Goal: Transaction & Acquisition: Purchase product/service

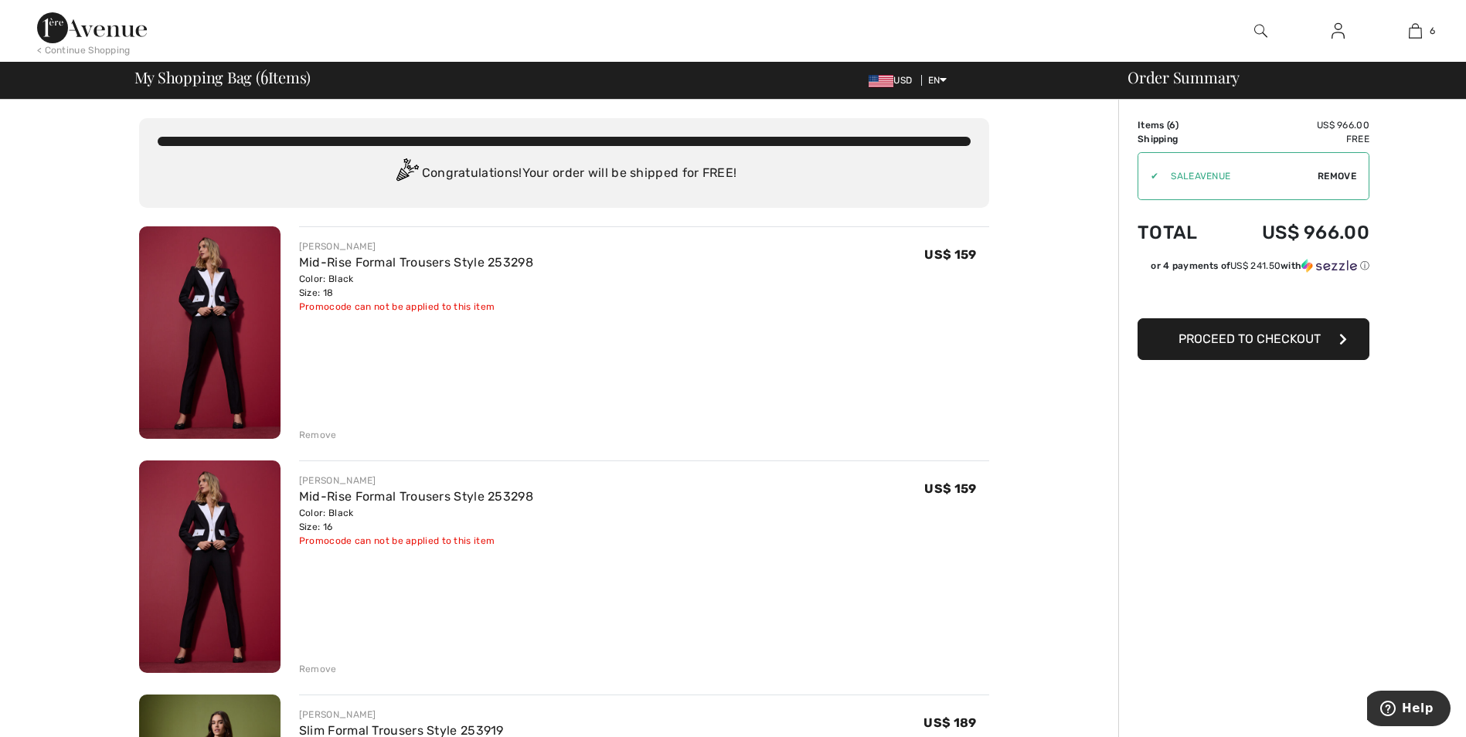
click at [1240, 341] on span "Proceed to Checkout" at bounding box center [1250, 339] width 142 height 15
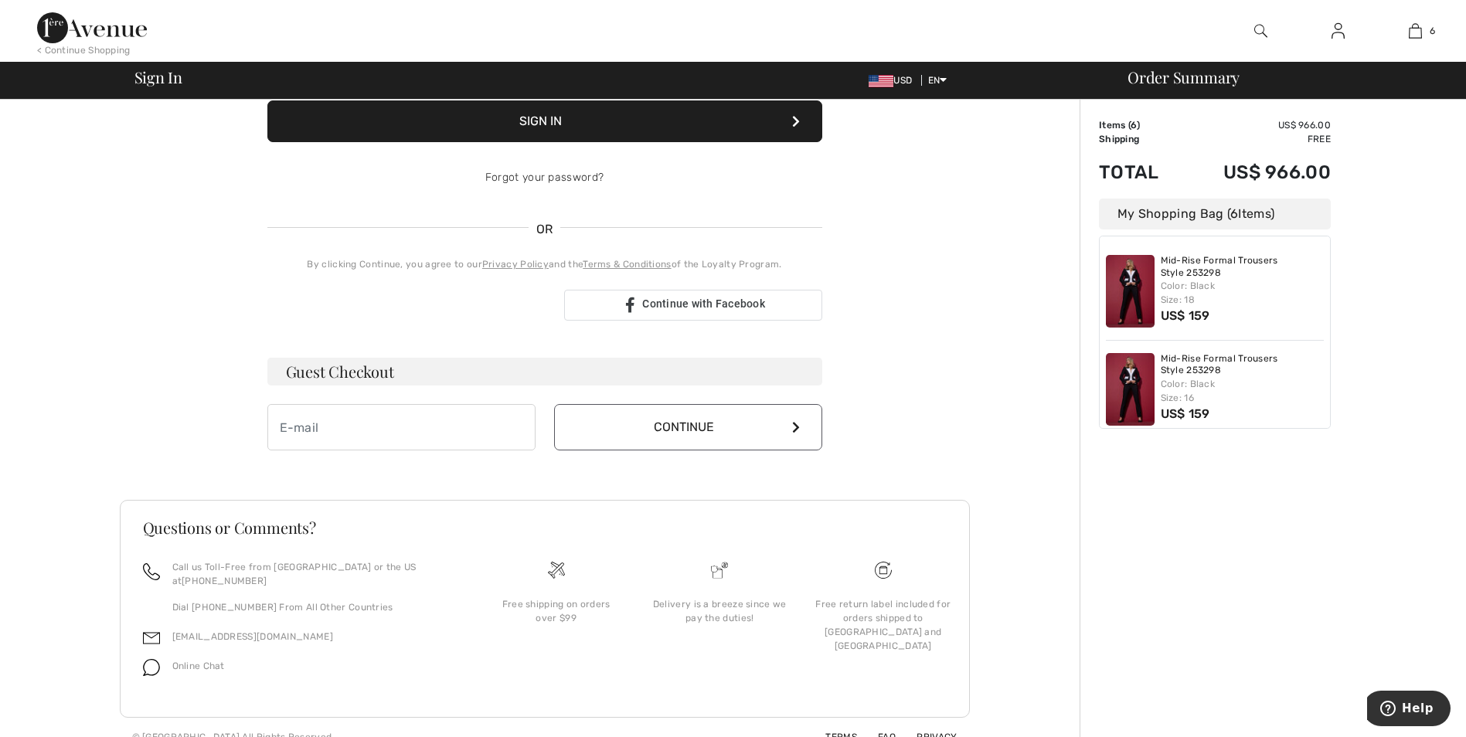
scroll to position [232, 0]
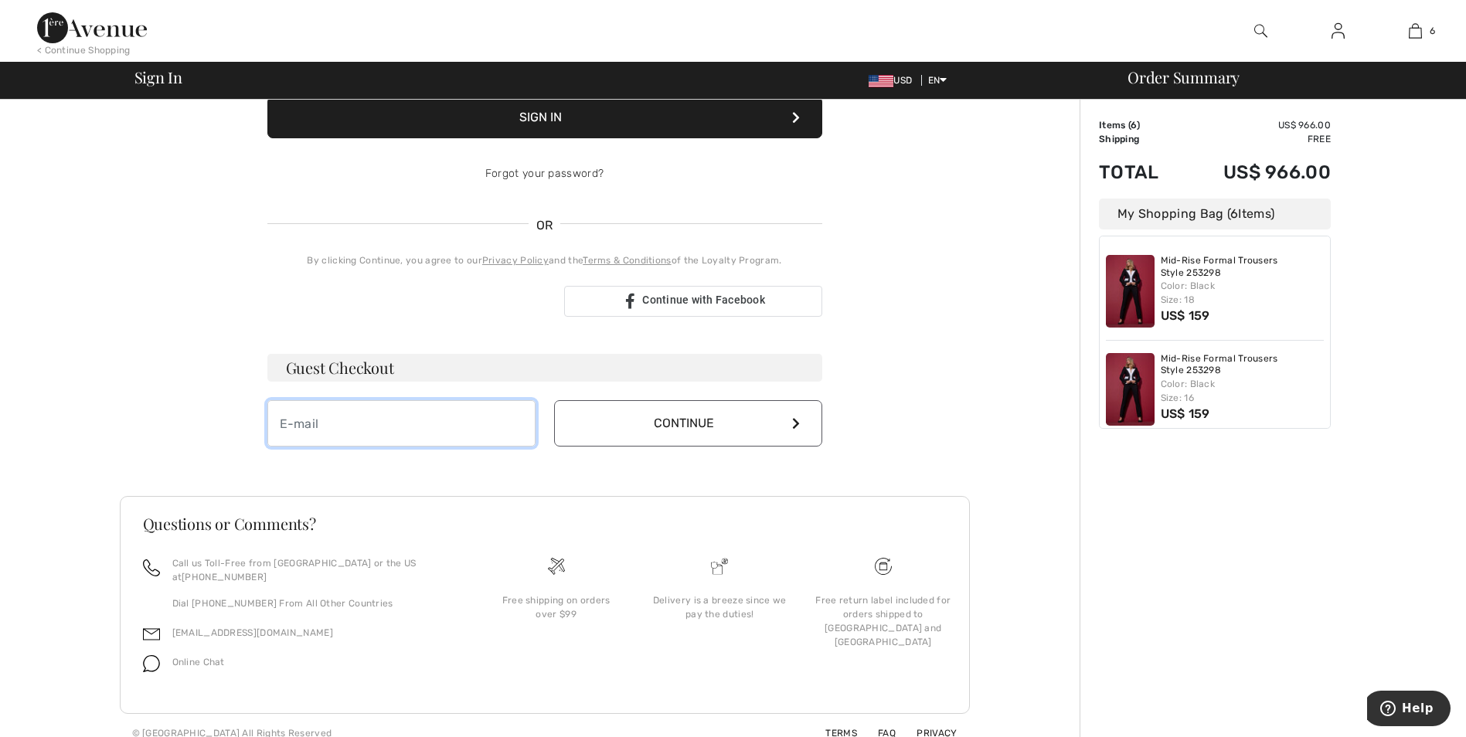
click at [409, 437] on input "email" at bounding box center [401, 423] width 268 height 46
type input "rkilbride@smithersoasis.com"
click at [659, 434] on button "Continue" at bounding box center [688, 423] width 268 height 46
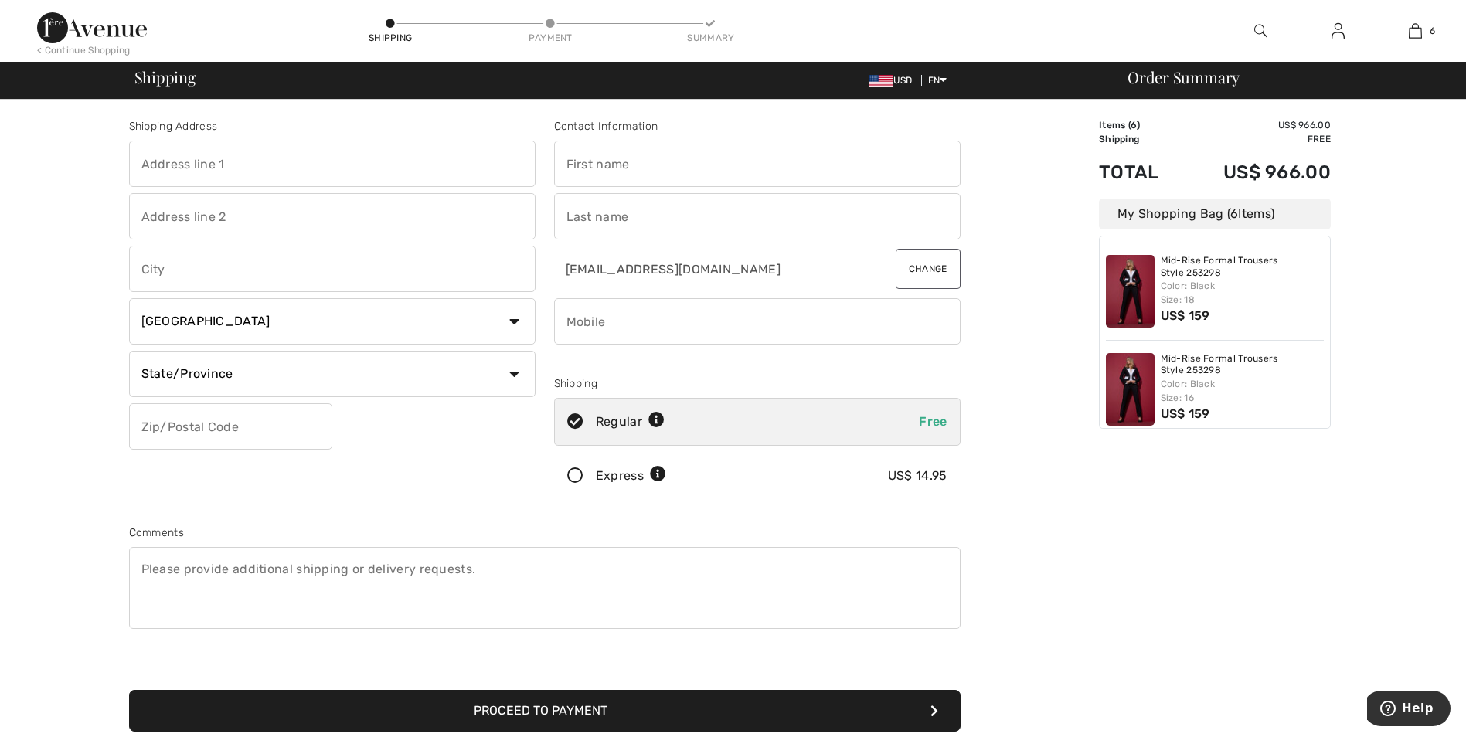
click at [671, 172] on input "text" at bounding box center [757, 164] width 407 height 46
type input "Robin"
type input "920 Johnson Road"
type input "WADSWORTH"
select select "US"
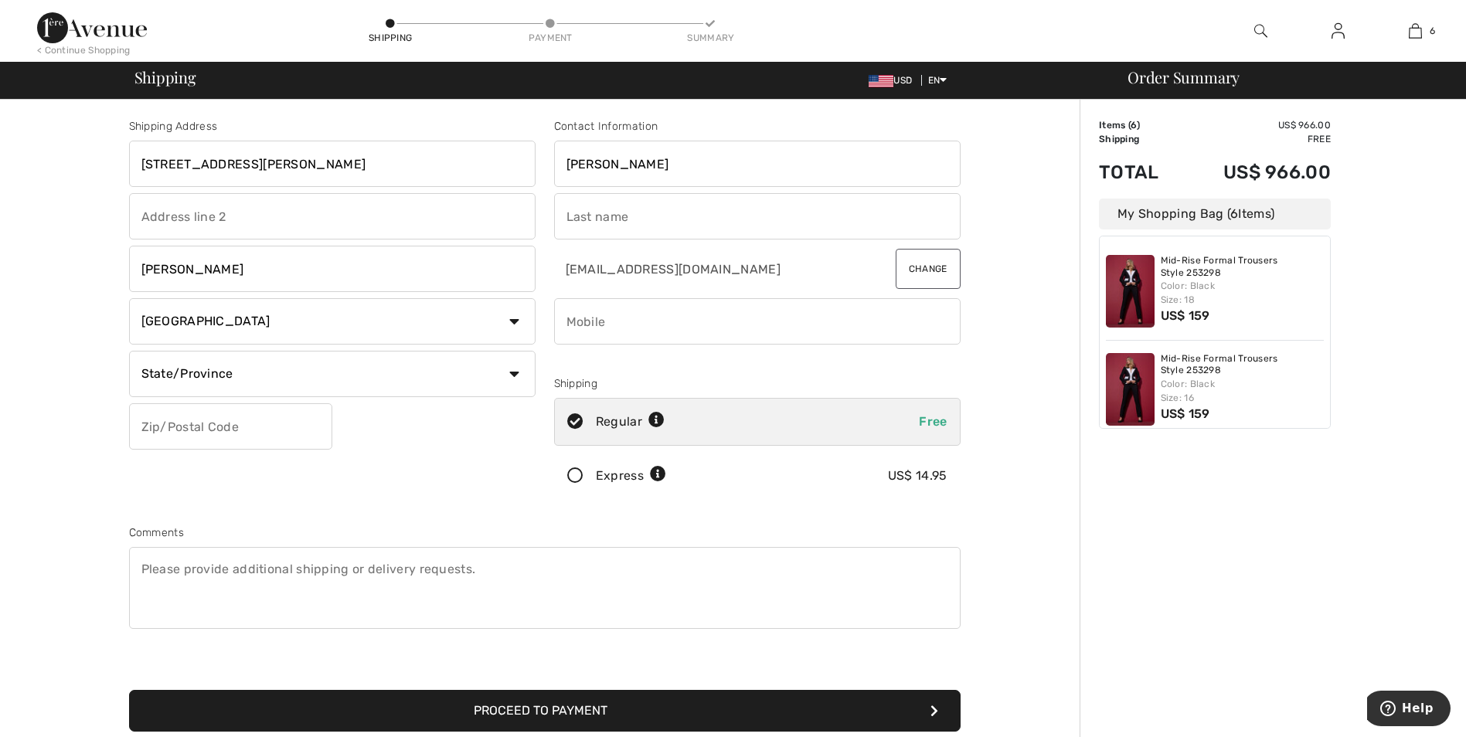
type input "44281"
type input "Kilbride"
type input "3306189028"
click at [577, 476] on icon at bounding box center [575, 476] width 41 height 16
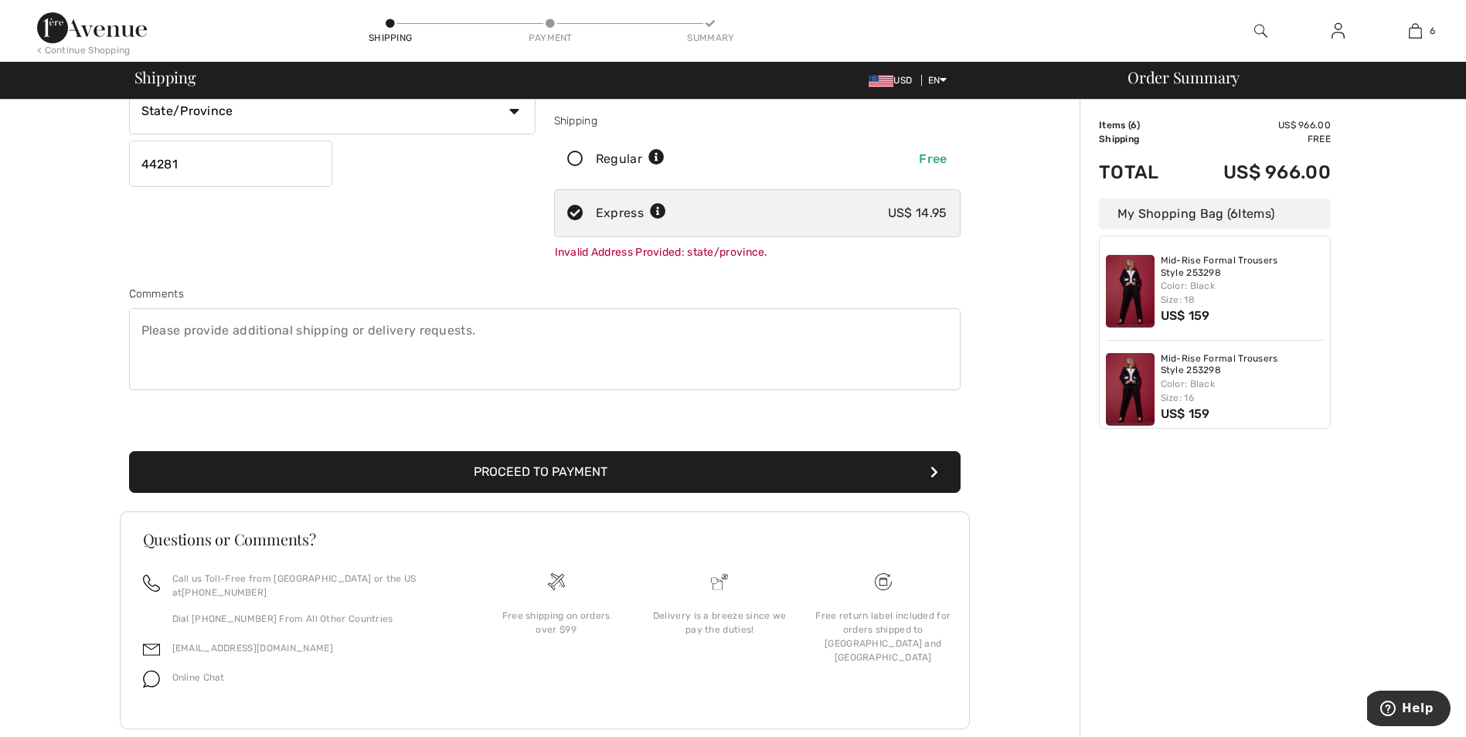
scroll to position [280, 0]
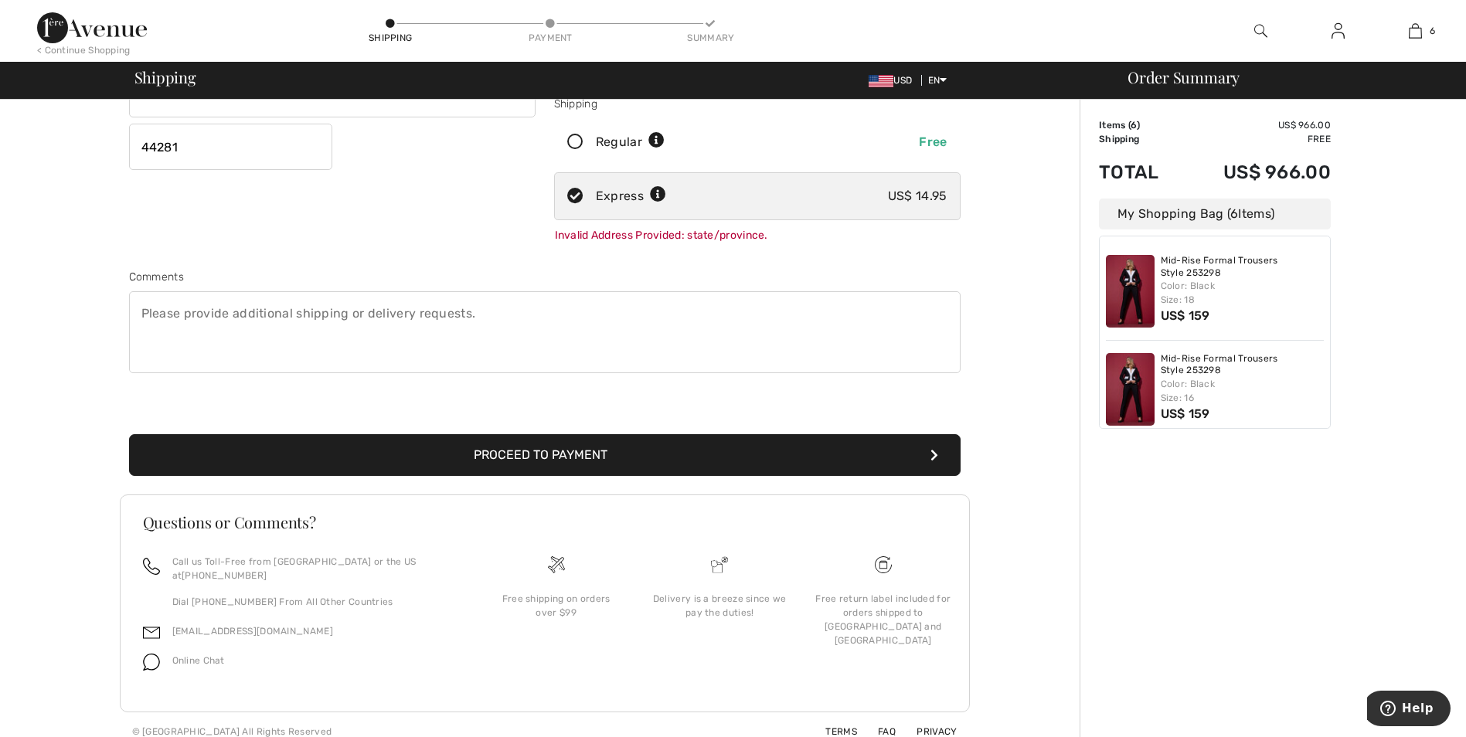
click at [577, 455] on button "Proceed to Payment" at bounding box center [545, 455] width 832 height 42
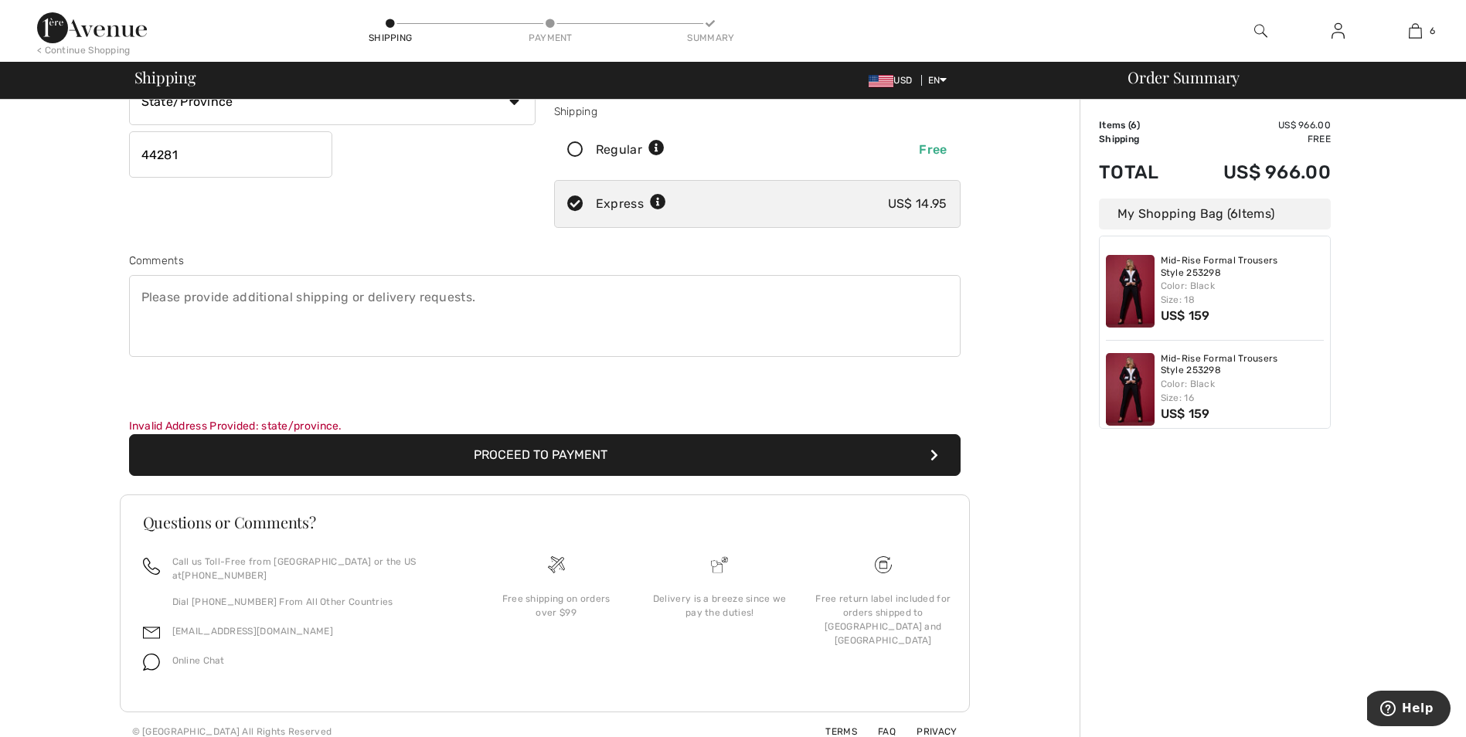
scroll to position [0, 0]
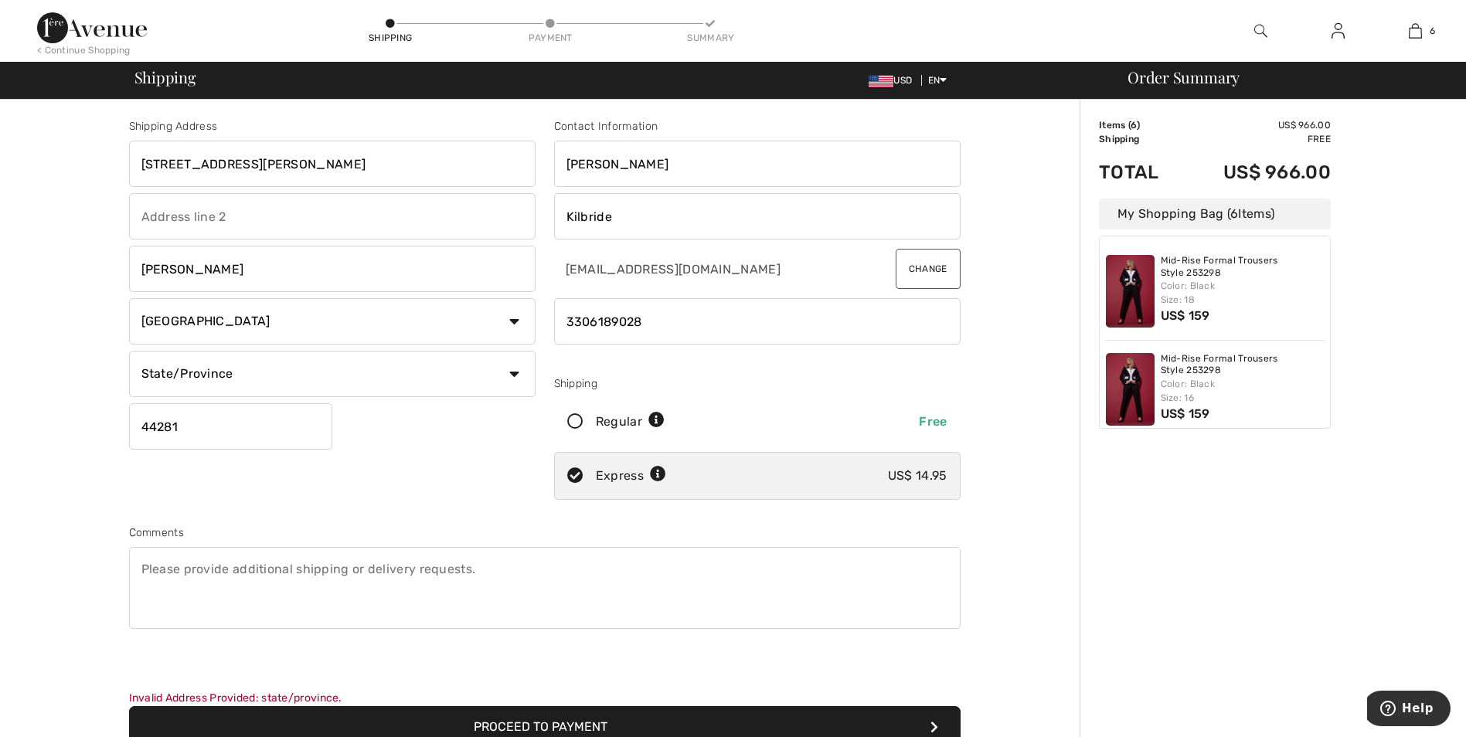
click at [498, 380] on select "State/Province Alabama Alaska American Samoa Arizona Arkansas California Colora…" at bounding box center [332, 374] width 407 height 46
click at [129, 351] on select "State/Province Alabama Alaska American Samoa Arizona Arkansas California Colora…" at bounding box center [332, 374] width 407 height 46
click at [523, 370] on select "State/Province Alabama Alaska American Samoa Arizona Arkansas California Colora…" at bounding box center [332, 374] width 407 height 46
select select "OH"
click at [129, 351] on select "State/Province Alabama Alaska American Samoa Arizona Arkansas California Colora…" at bounding box center [332, 374] width 407 height 46
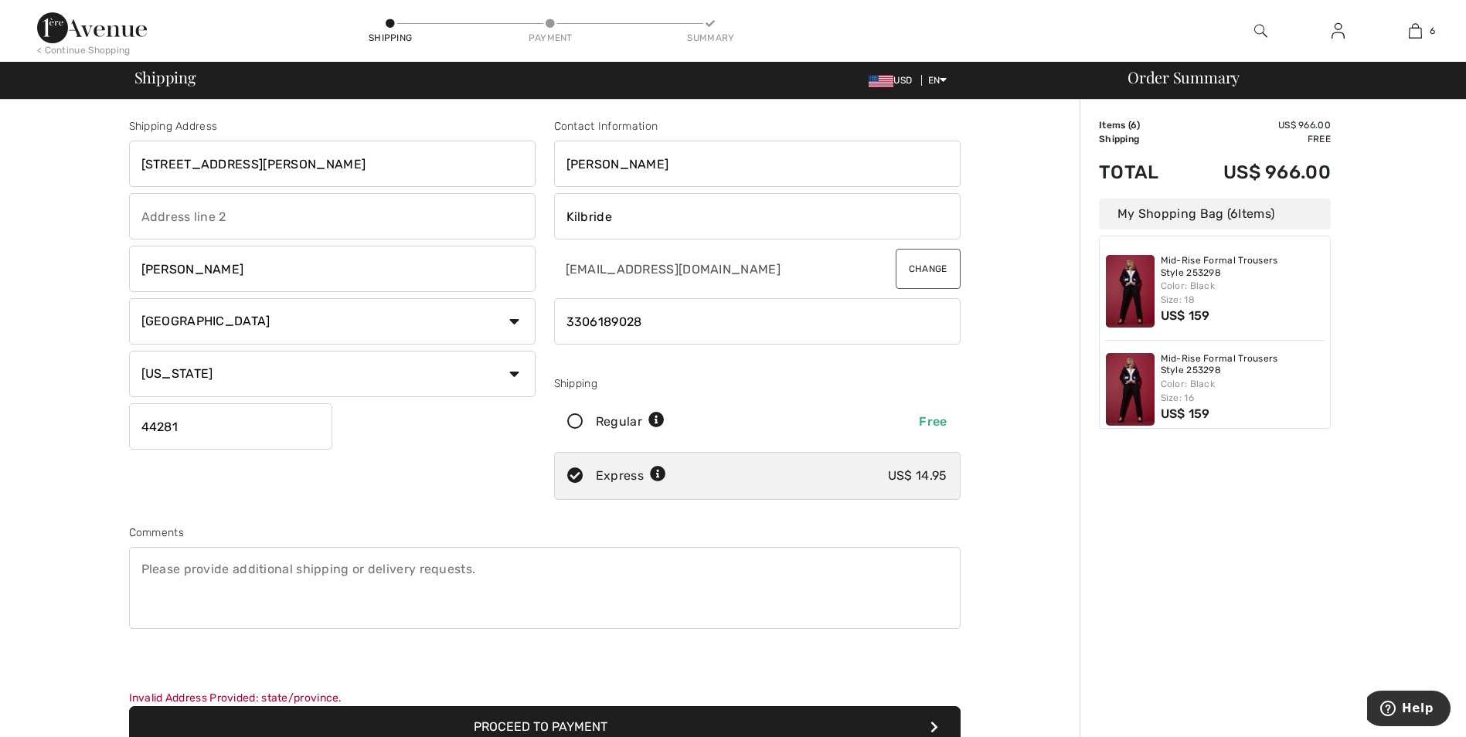
click at [571, 724] on button "Proceed to Payment" at bounding box center [545, 728] width 832 height 42
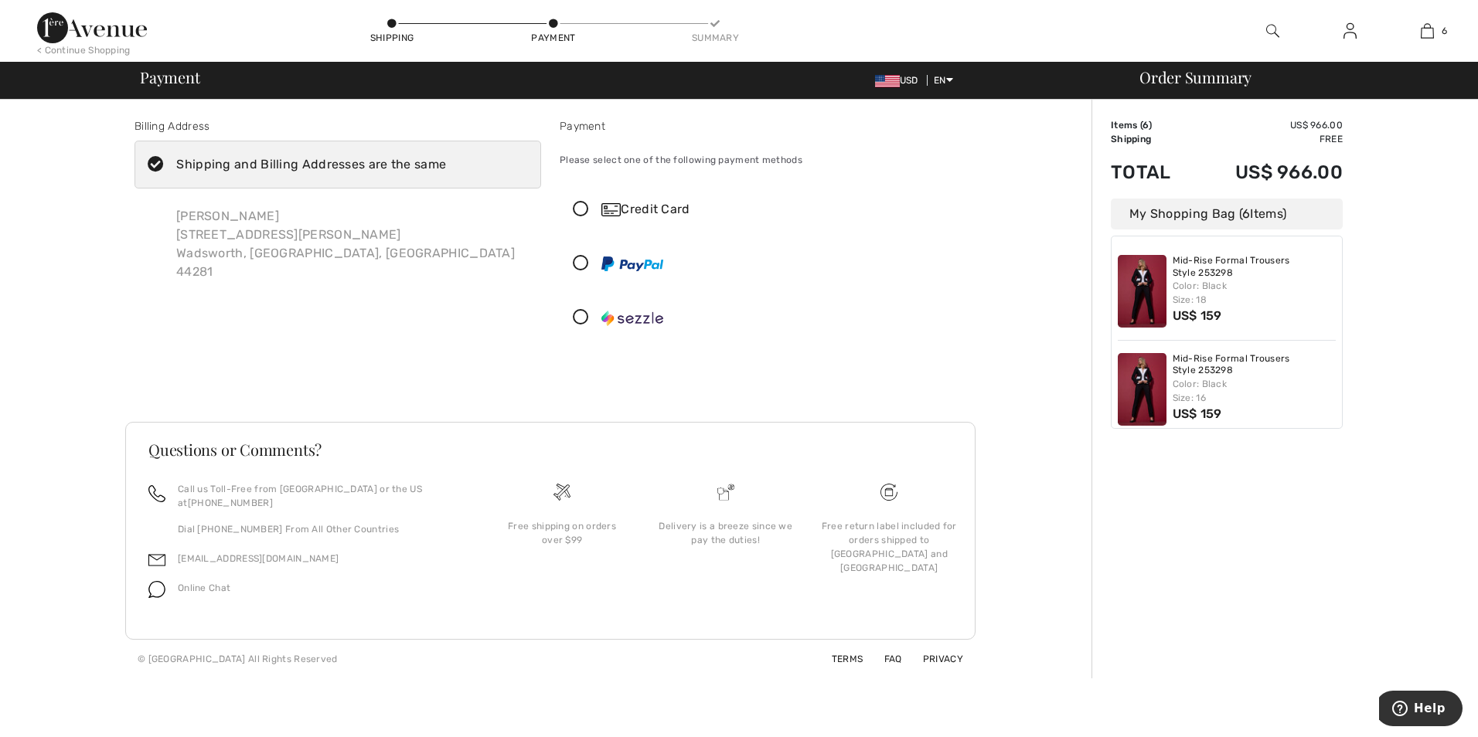
click at [582, 209] on icon at bounding box center [580, 210] width 41 height 16
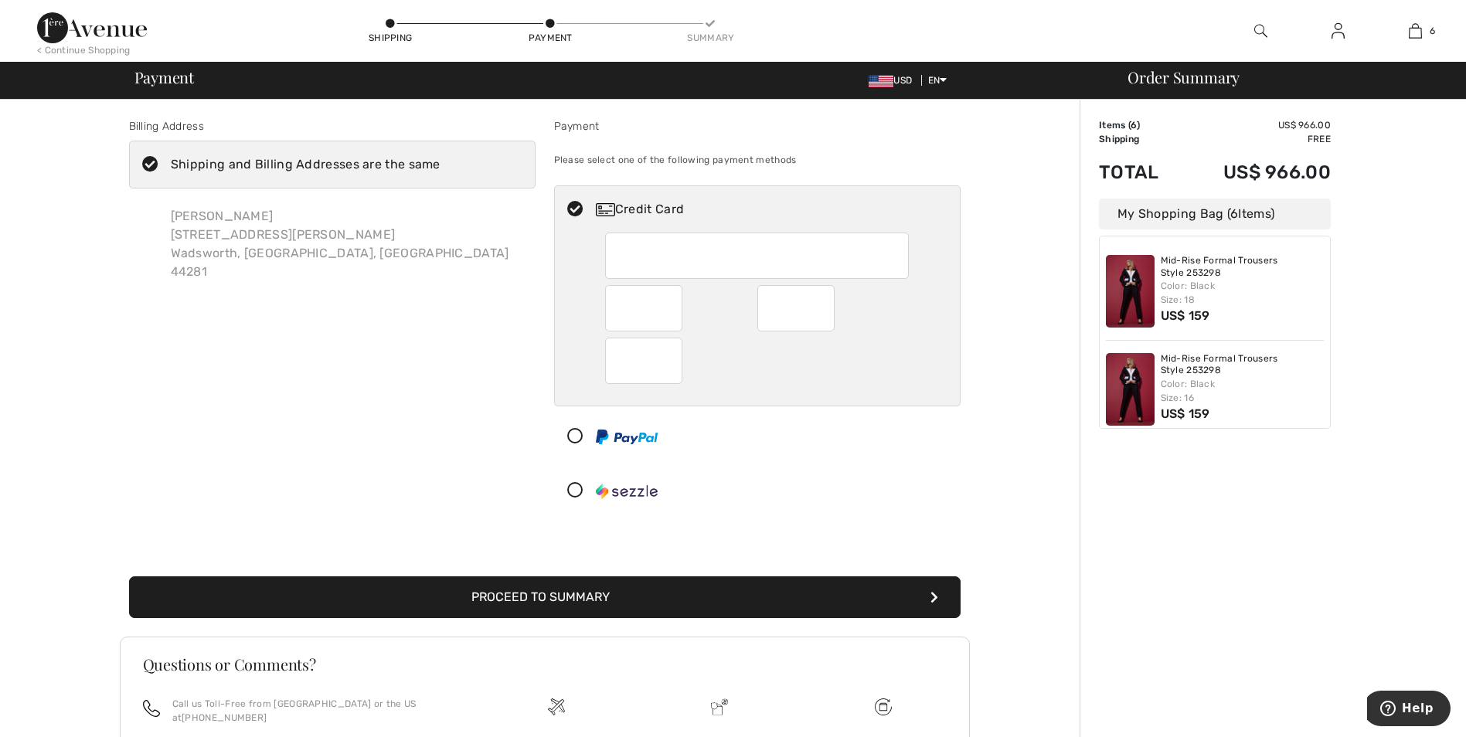
click at [529, 602] on button "Proceed to Summary" at bounding box center [545, 598] width 832 height 42
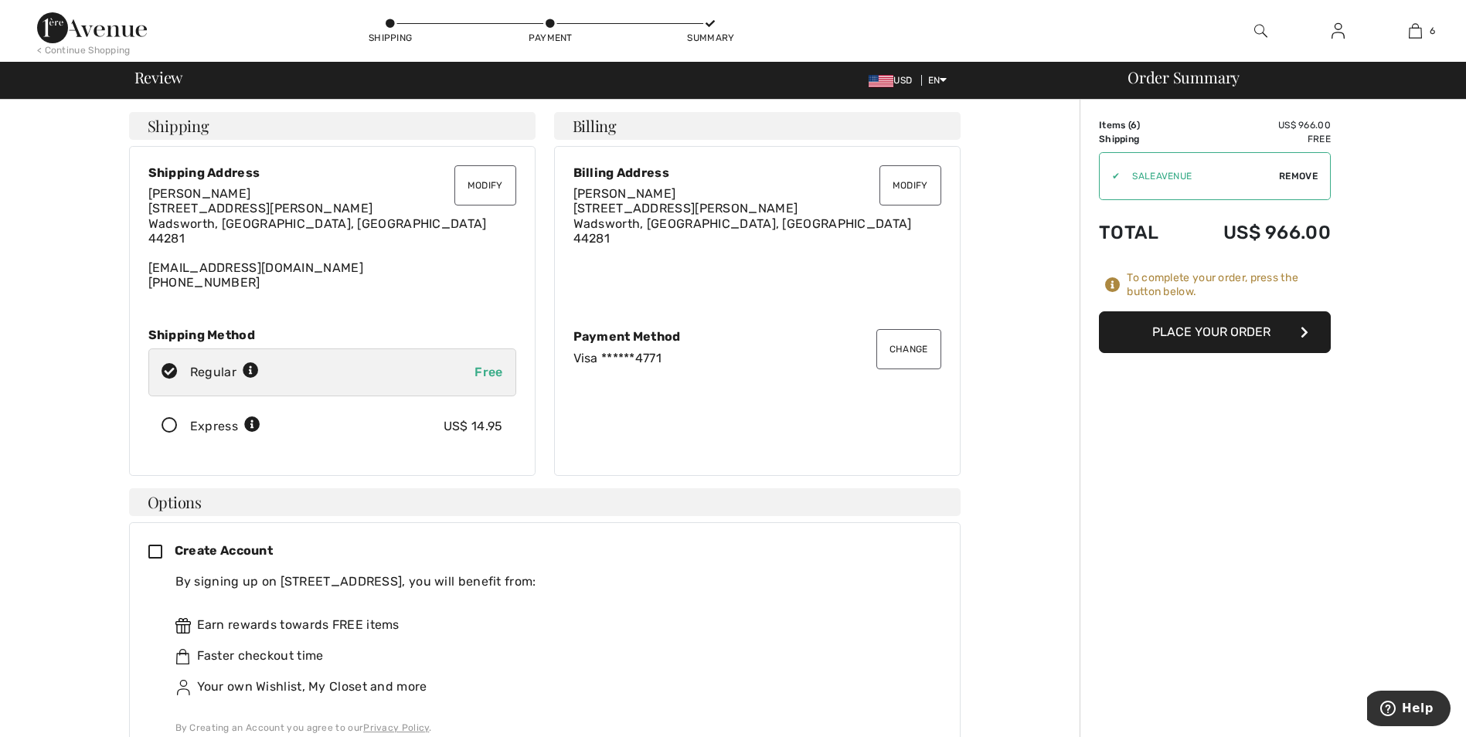
click at [168, 427] on icon at bounding box center [169, 426] width 41 height 16
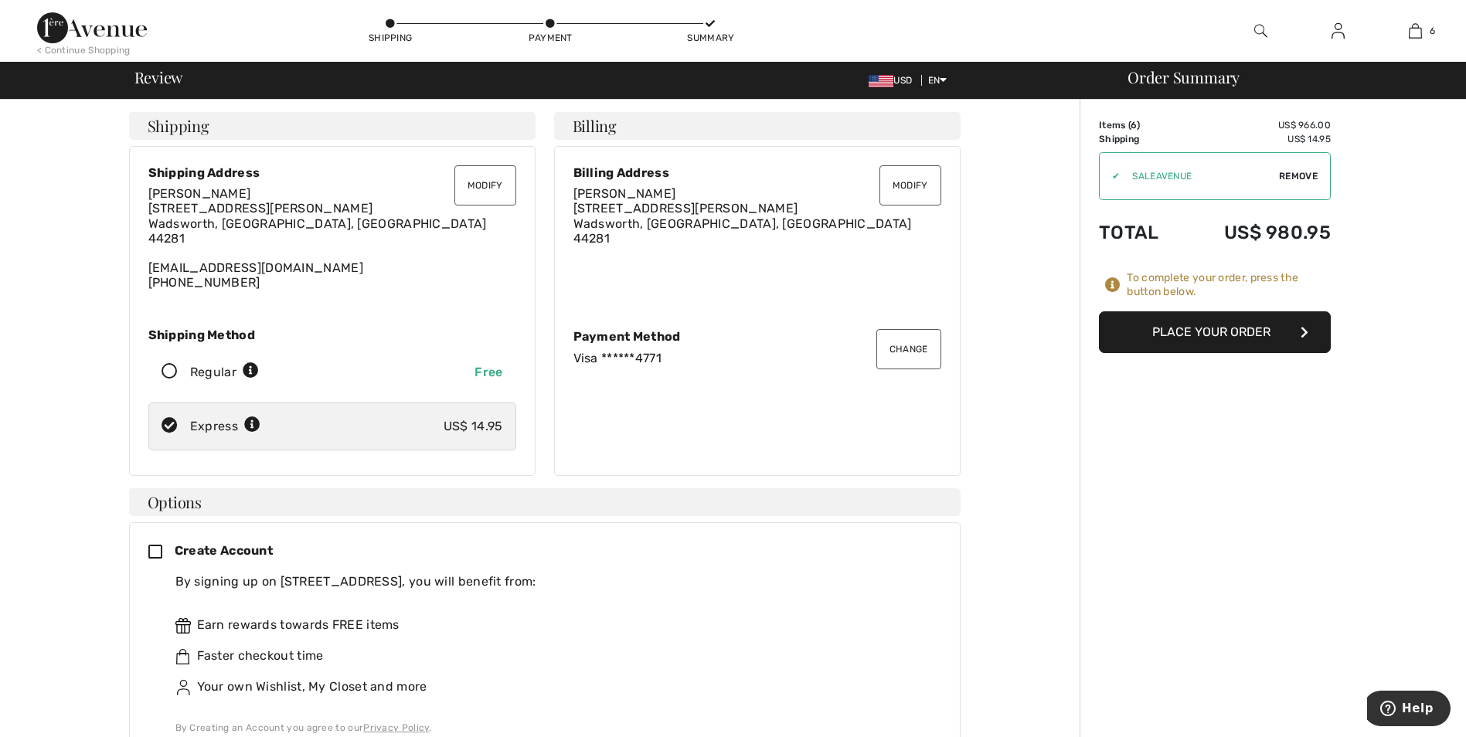
click at [1216, 330] on button "Place Your Order" at bounding box center [1215, 333] width 232 height 42
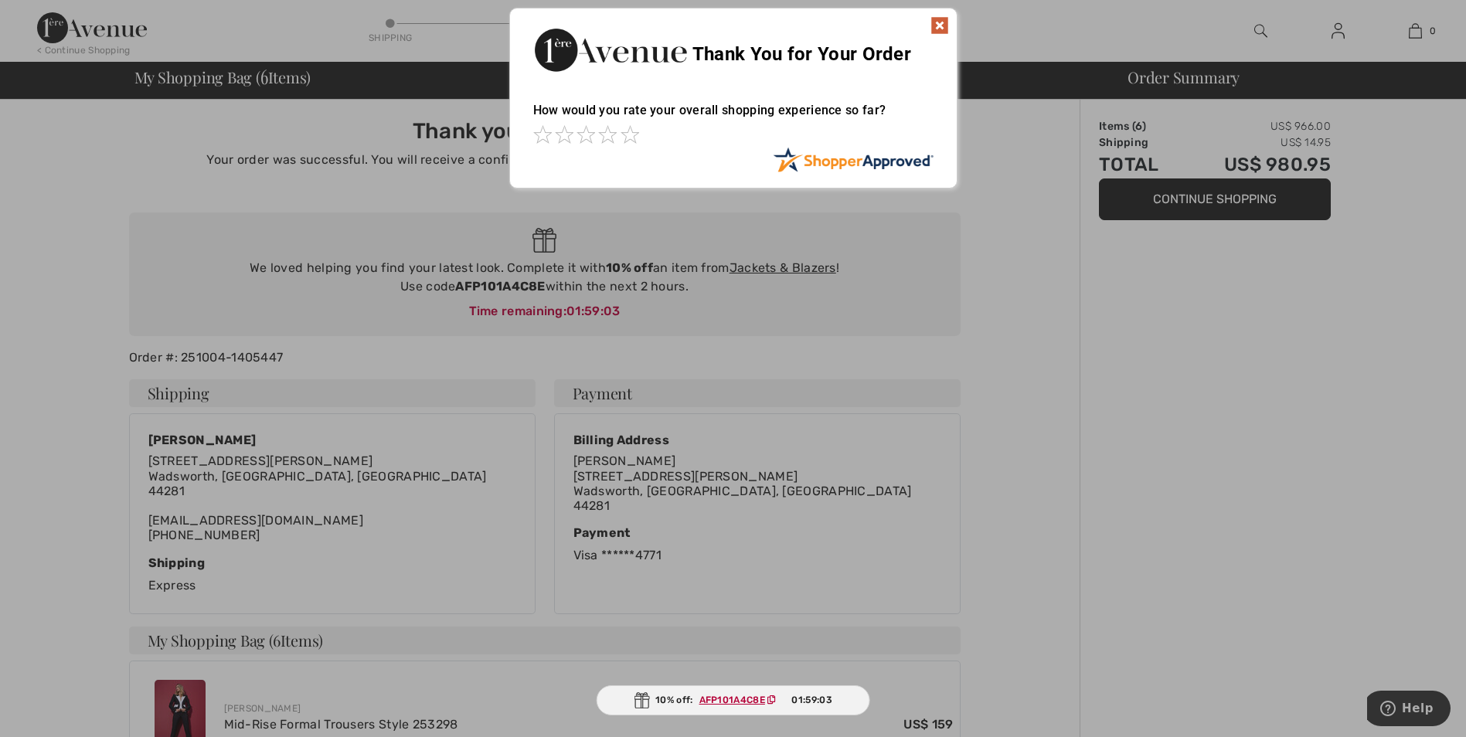
click at [943, 24] on img at bounding box center [940, 25] width 19 height 19
